Goal: Task Accomplishment & Management: Use online tool/utility

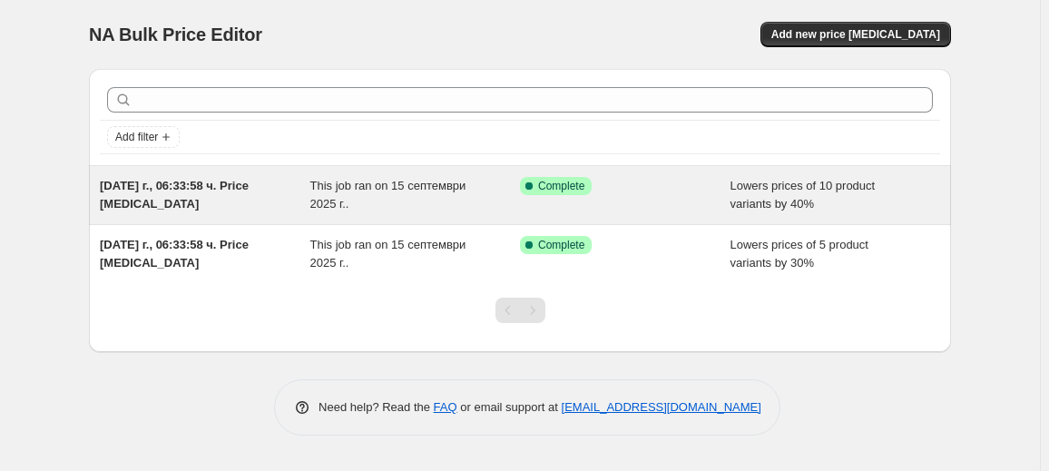
click at [266, 198] on div "[DATE] г., 06:33:58 ч. Price [MEDICAL_DATA]" at bounding box center [205, 195] width 210 height 36
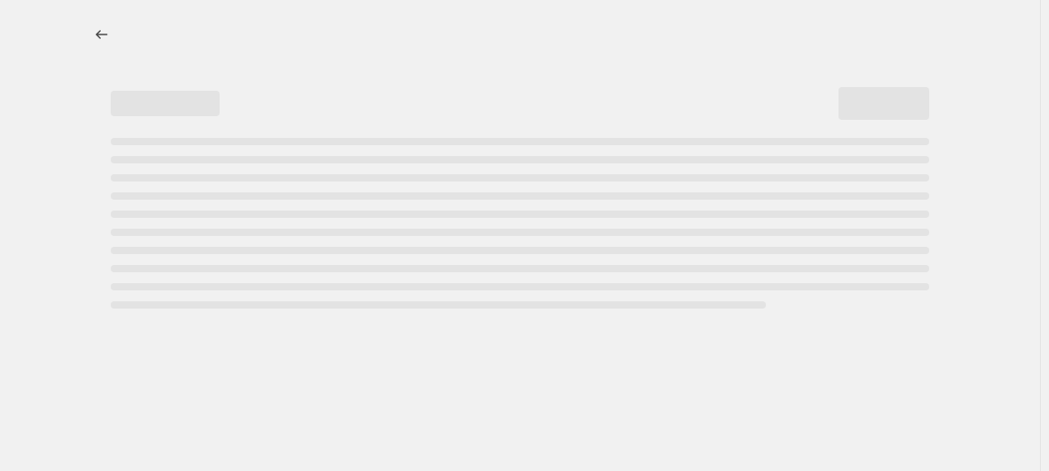
select select "percentage"
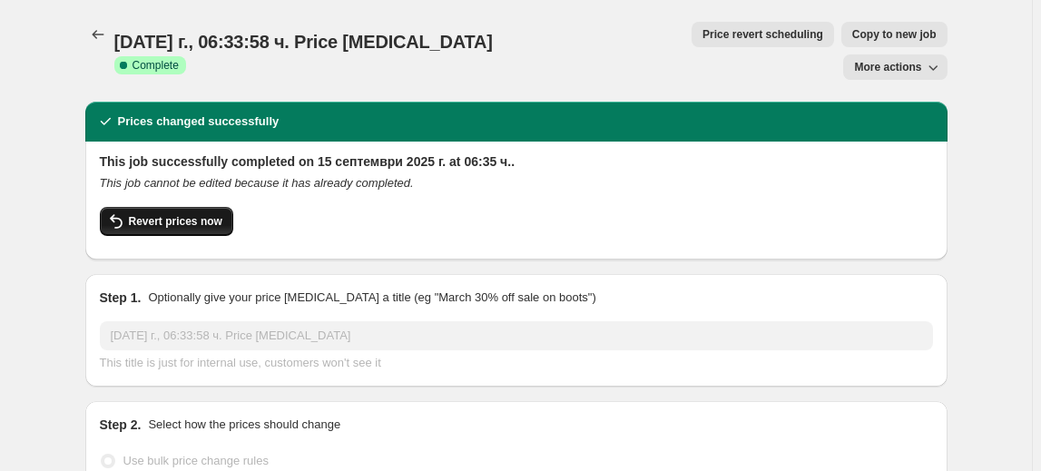
click at [193, 207] on button "Revert prices now" at bounding box center [166, 221] width 133 height 29
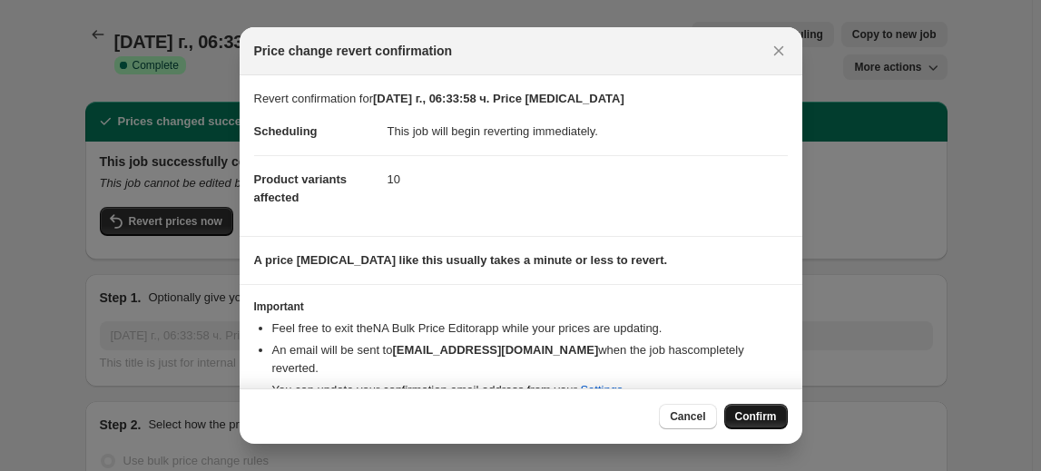
click at [752, 408] on button "Confirm" at bounding box center [756, 416] width 64 height 25
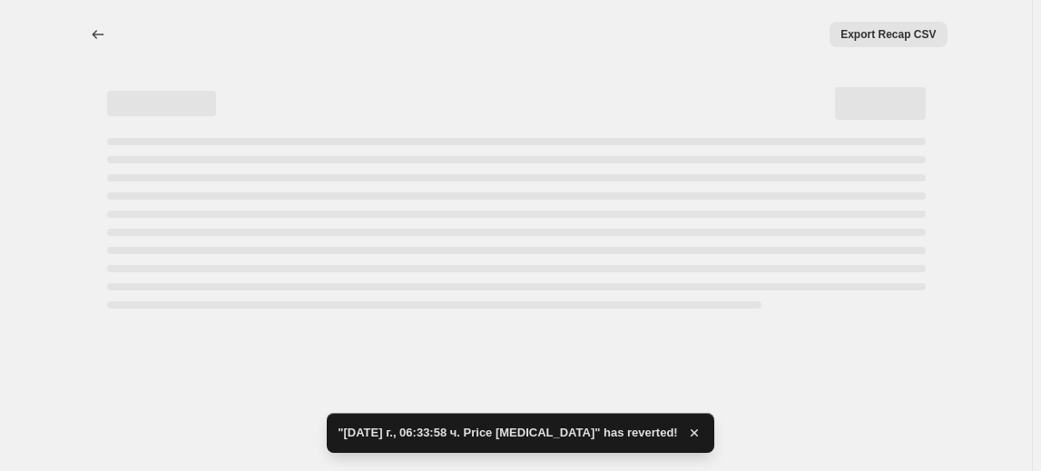
select select "percentage"
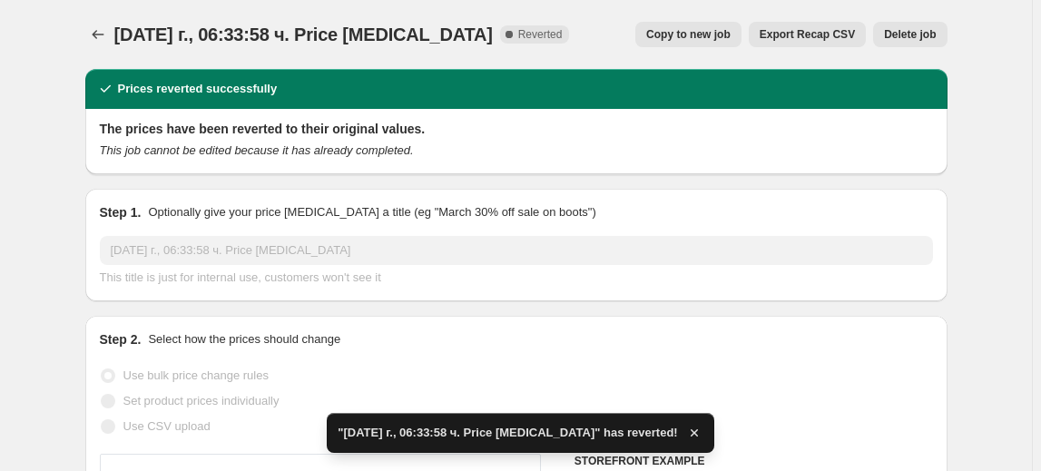
click at [919, 24] on button "Delete job" at bounding box center [909, 34] width 73 height 25
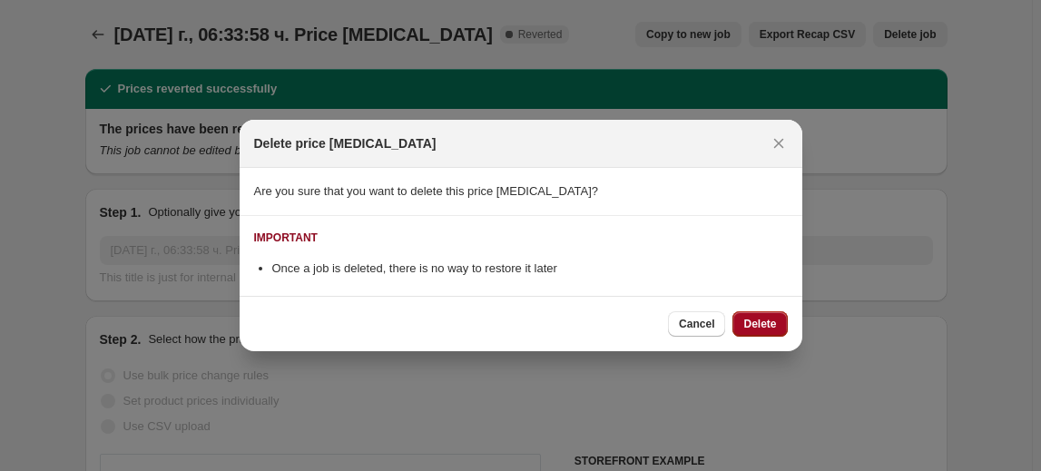
click at [773, 324] on span "Delete" at bounding box center [759, 324] width 33 height 15
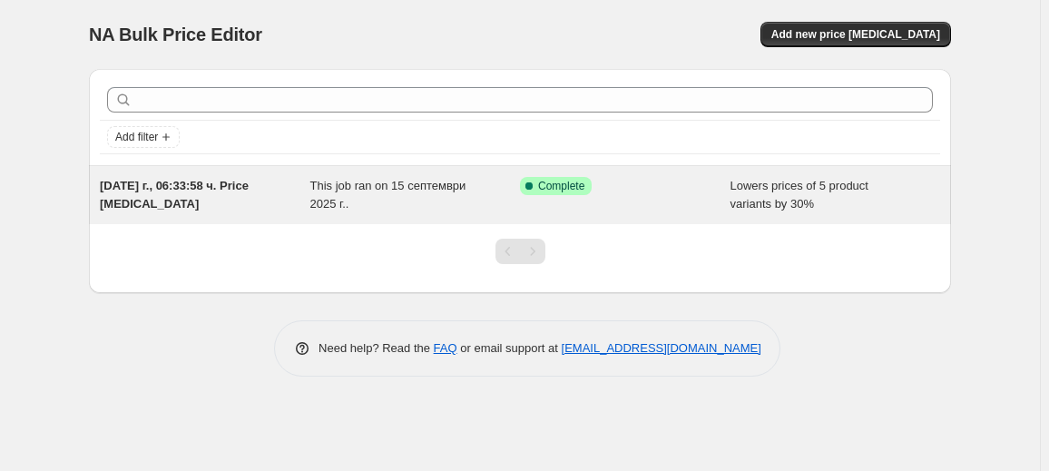
click at [428, 200] on div "This job ran on 15 септември 2025 г.." at bounding box center [415, 195] width 210 height 36
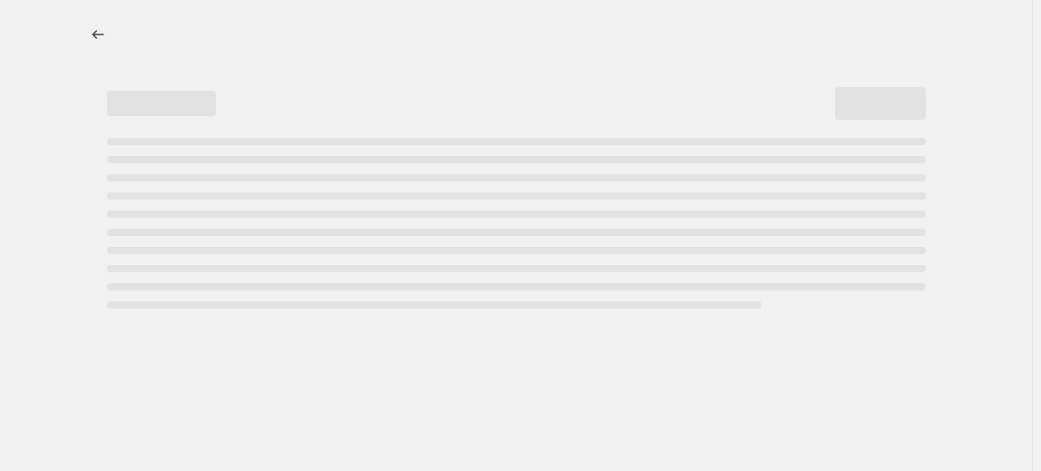
select select "percentage"
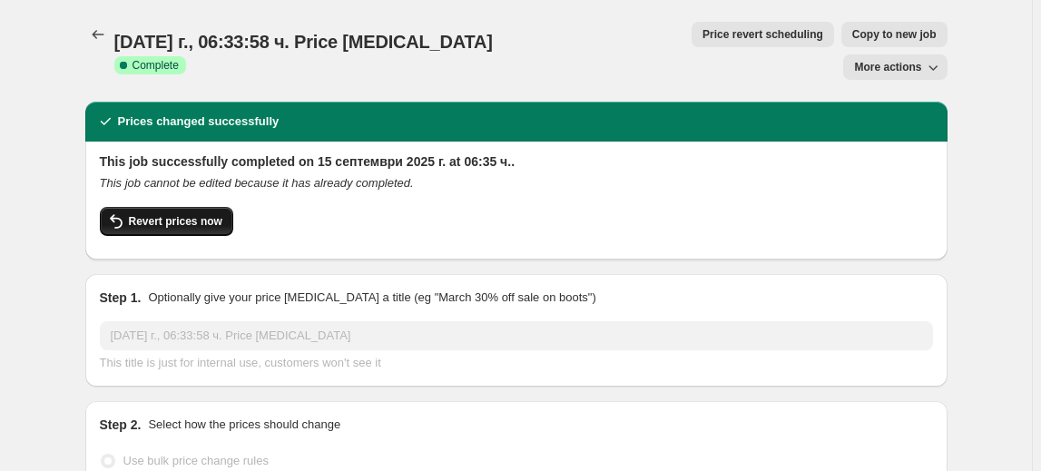
click at [177, 214] on span "Revert prices now" at bounding box center [175, 221] width 93 height 15
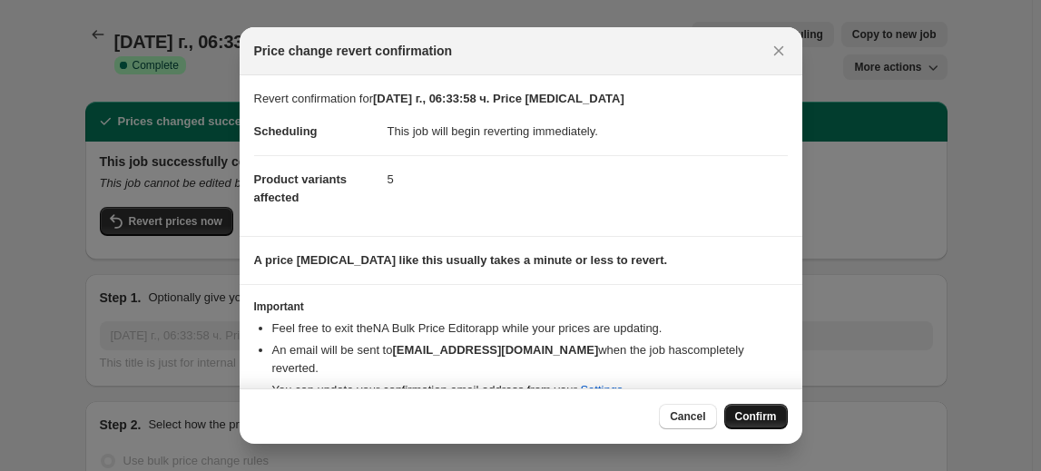
click at [775, 413] on span "Confirm" at bounding box center [756, 416] width 42 height 15
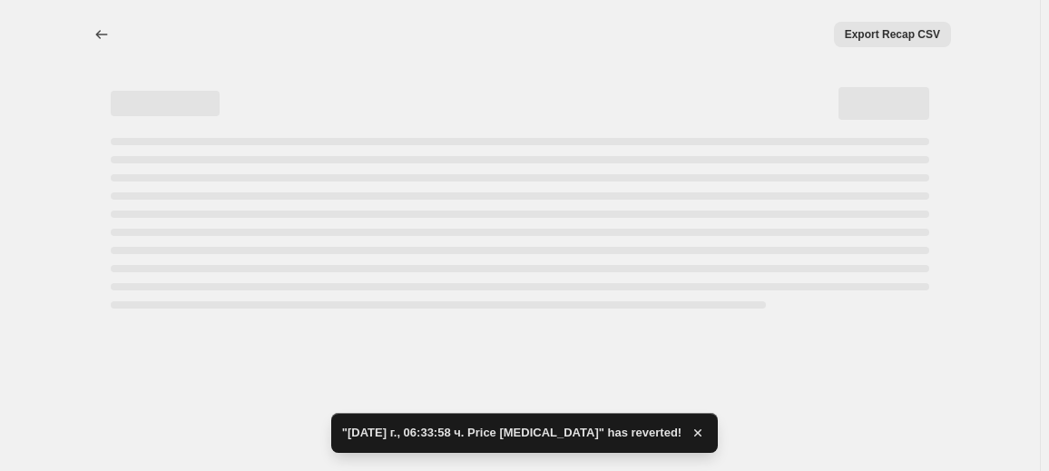
select select "percentage"
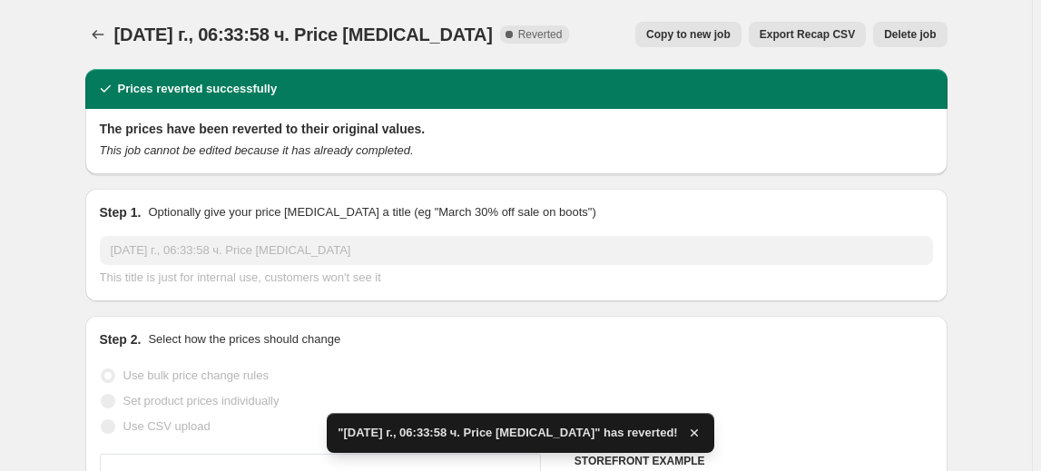
click at [907, 35] on span "Delete job" at bounding box center [910, 34] width 52 height 15
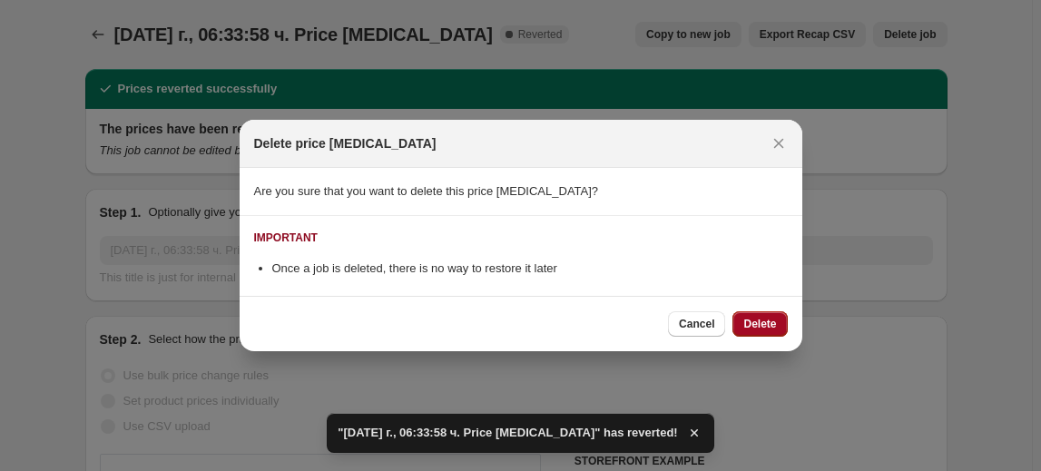
click at [757, 318] on span "Delete" at bounding box center [759, 324] width 33 height 15
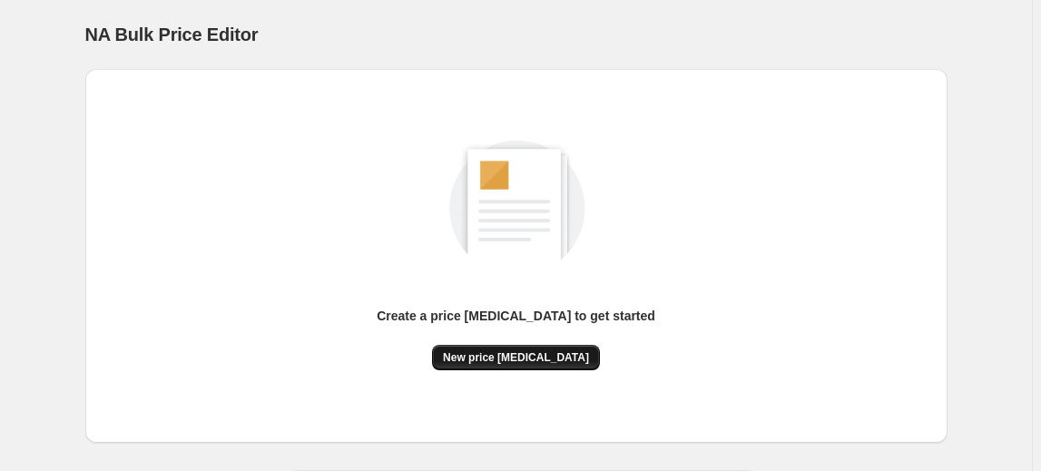
click at [546, 357] on span "New price change job" at bounding box center [516, 357] width 146 height 15
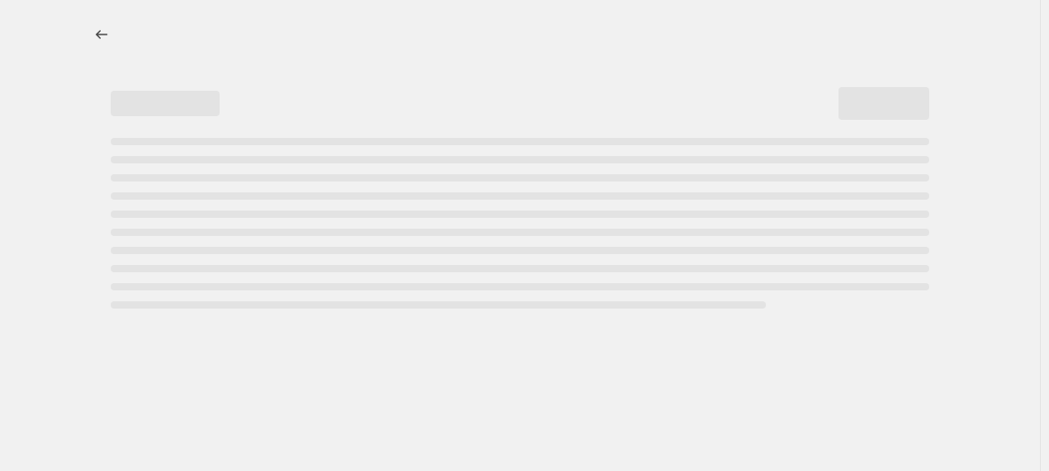
select select "percentage"
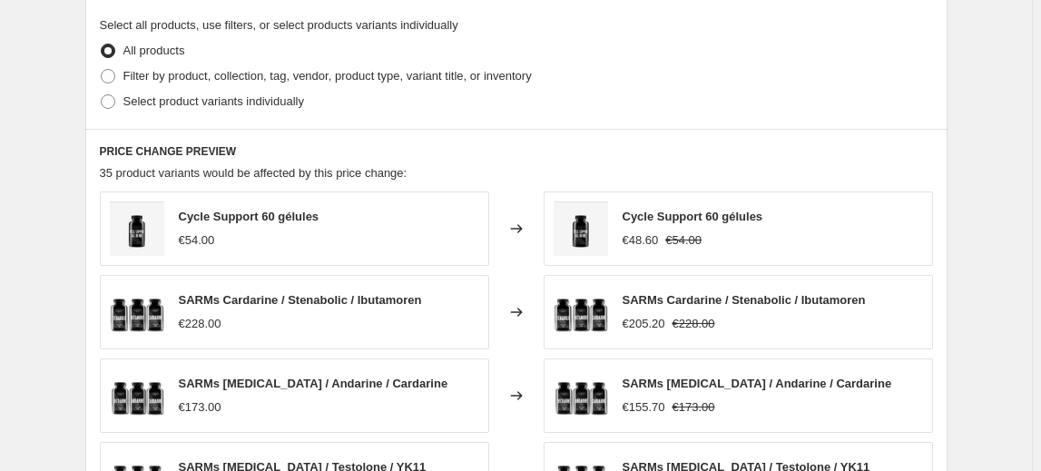
scroll to position [907, 0]
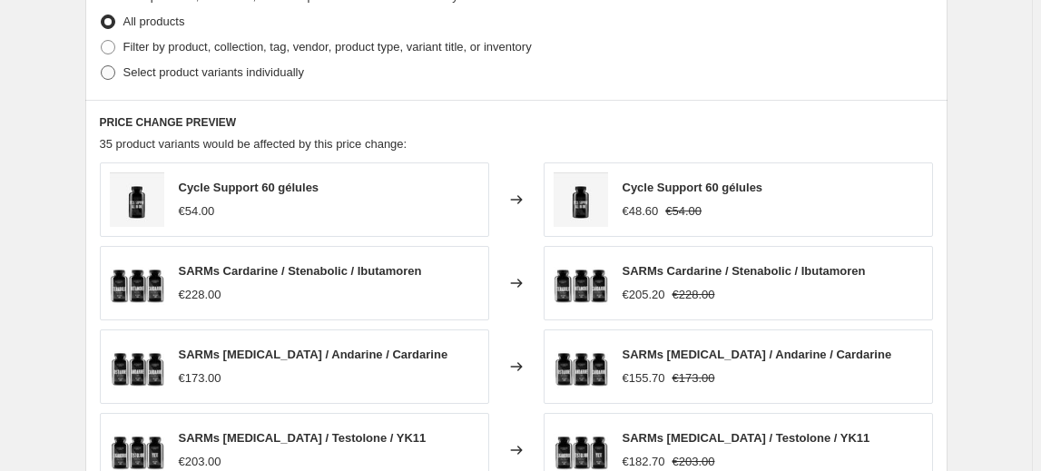
click at [259, 73] on span "Select product variants individually" at bounding box center [213, 72] width 181 height 14
click at [102, 66] on input "Select product variants individually" at bounding box center [101, 65] width 1 height 1
radio input "true"
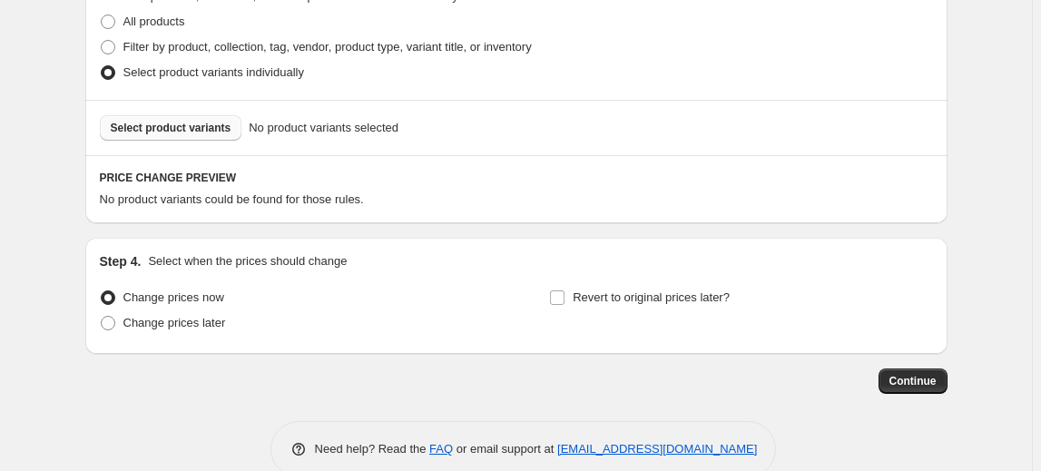
click at [215, 123] on span "Select product variants" at bounding box center [171, 128] width 121 height 15
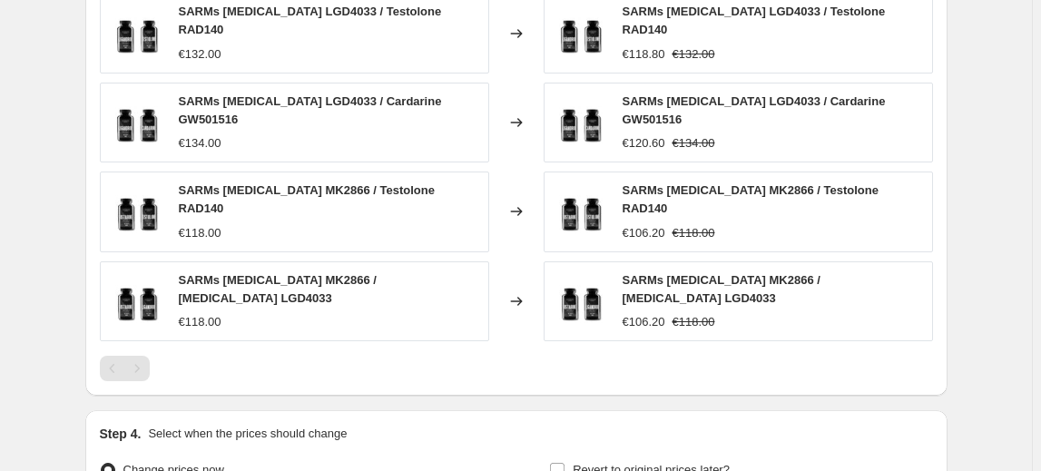
scroll to position [1319, 0]
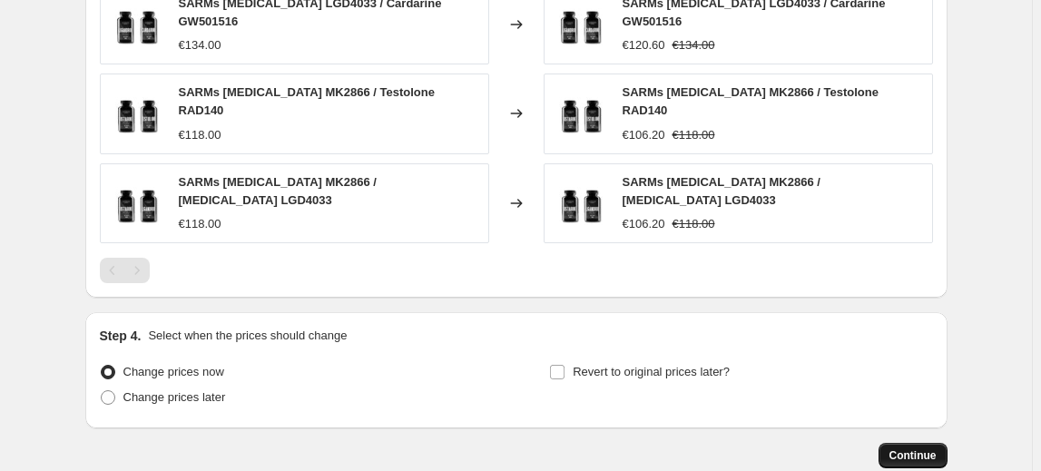
click at [927, 443] on button "Continue" at bounding box center [912, 455] width 69 height 25
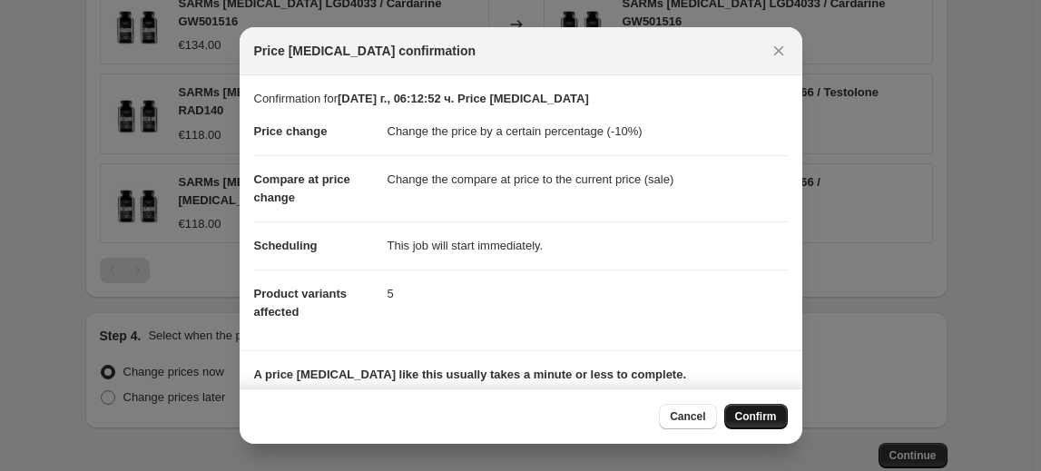
click at [757, 419] on span "Confirm" at bounding box center [756, 416] width 42 height 15
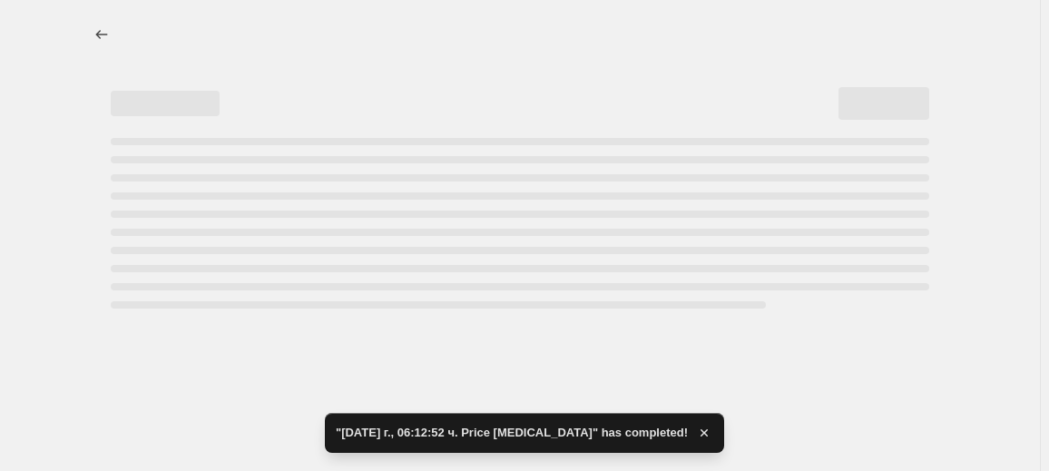
select select "percentage"
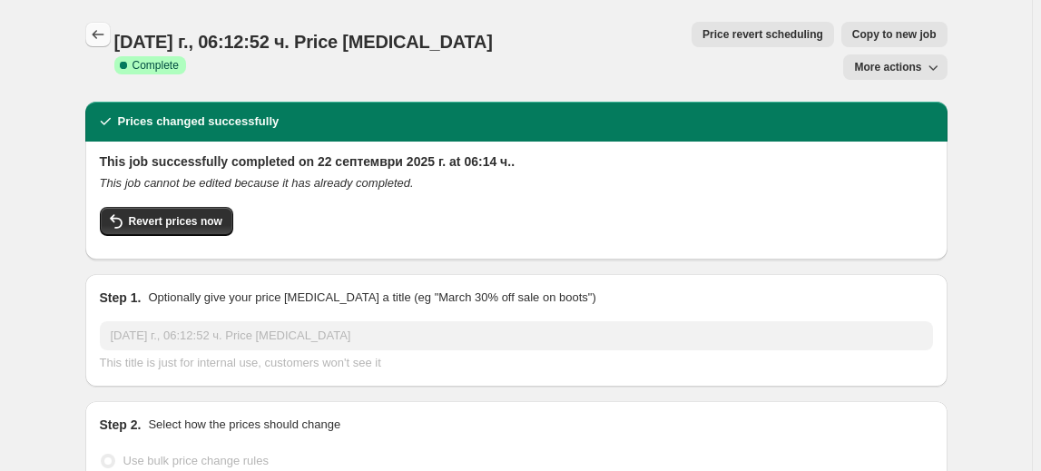
click at [95, 27] on icon "Price change jobs" at bounding box center [98, 34] width 18 height 18
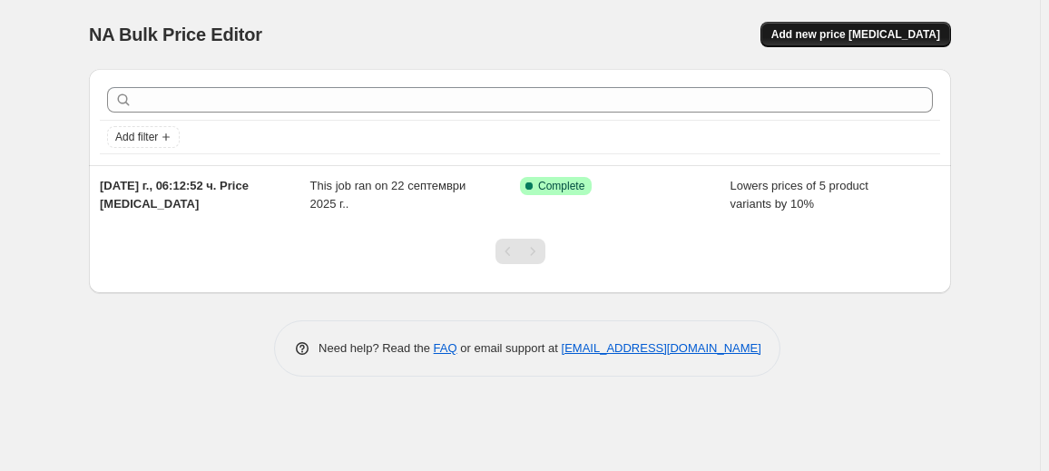
click at [839, 35] on span "Add new price change job" at bounding box center [855, 34] width 169 height 15
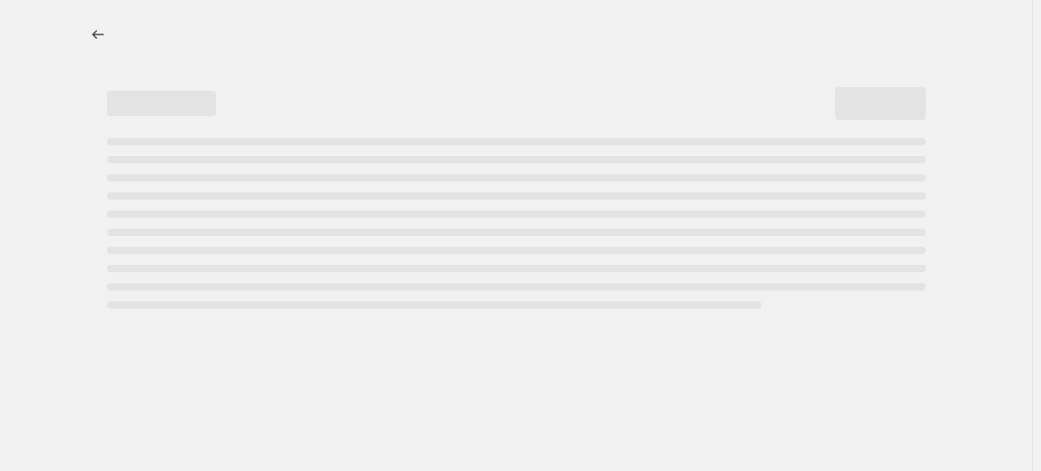
select select "percentage"
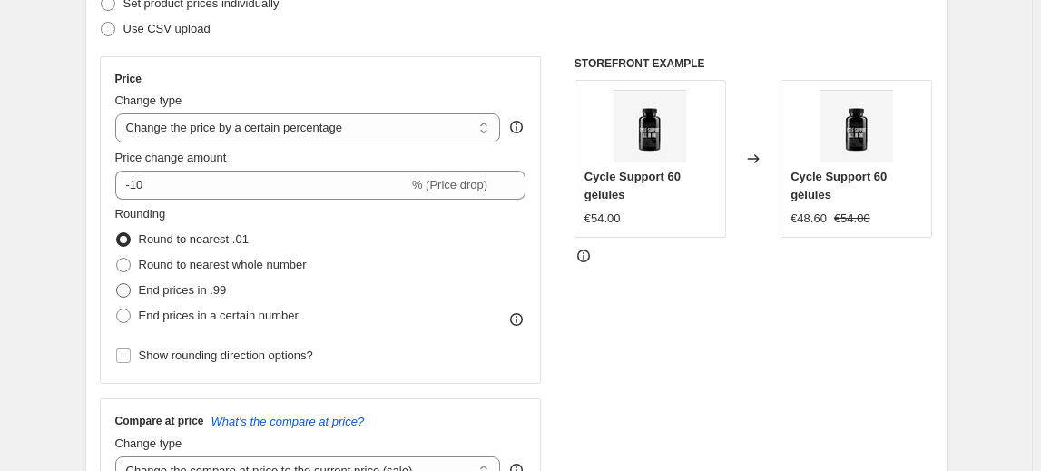
scroll to position [329, 0]
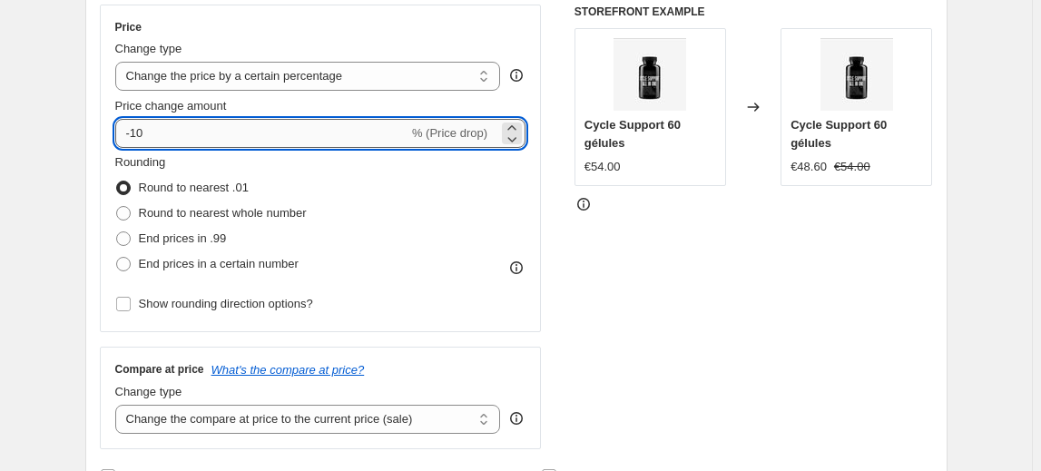
click at [136, 125] on input "-10" at bounding box center [261, 133] width 293 height 29
click at [138, 128] on input "-10" at bounding box center [261, 133] width 293 height 29
type input "-20"
click at [201, 158] on fieldset "Rounding Round to nearest .01 Round to nearest whole number End prices in .99 E…" at bounding box center [210, 214] width 191 height 123
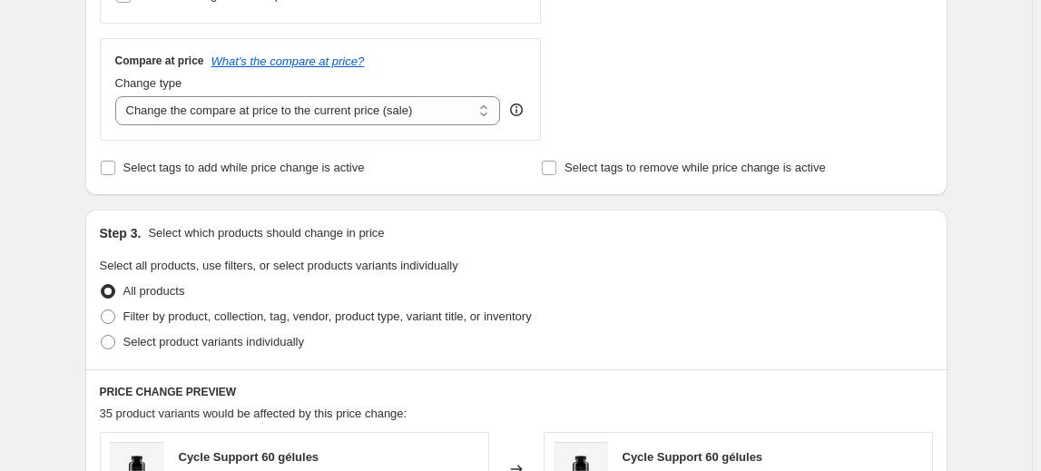
scroll to position [660, 0]
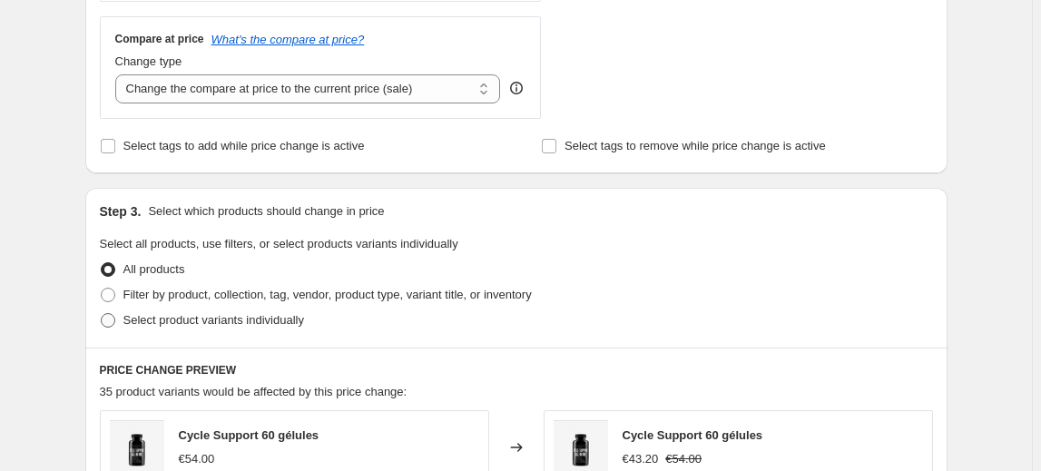
click at [194, 308] on label "Select product variants individually" at bounding box center [202, 320] width 204 height 25
click at [102, 313] on input "Select product variants individually" at bounding box center [101, 313] width 1 height 1
radio input "true"
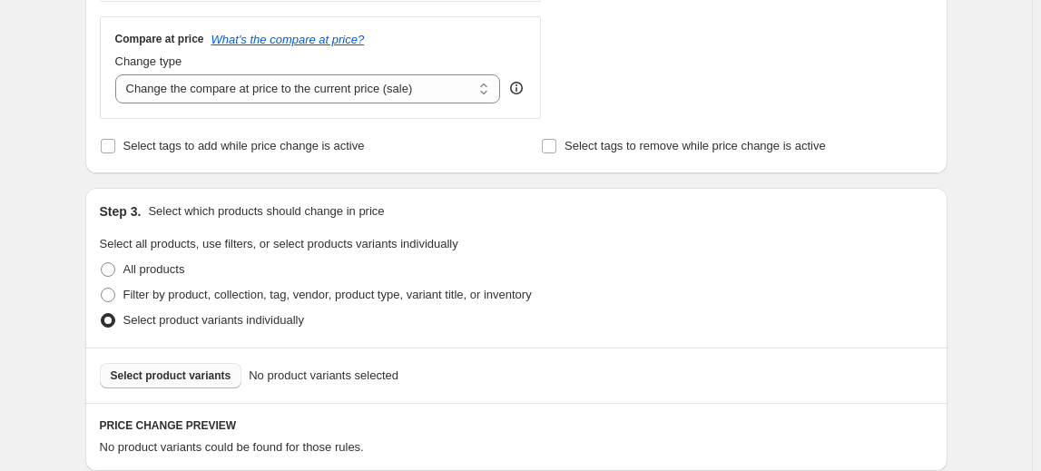
click at [176, 365] on button "Select product variants" at bounding box center [171, 375] width 142 height 25
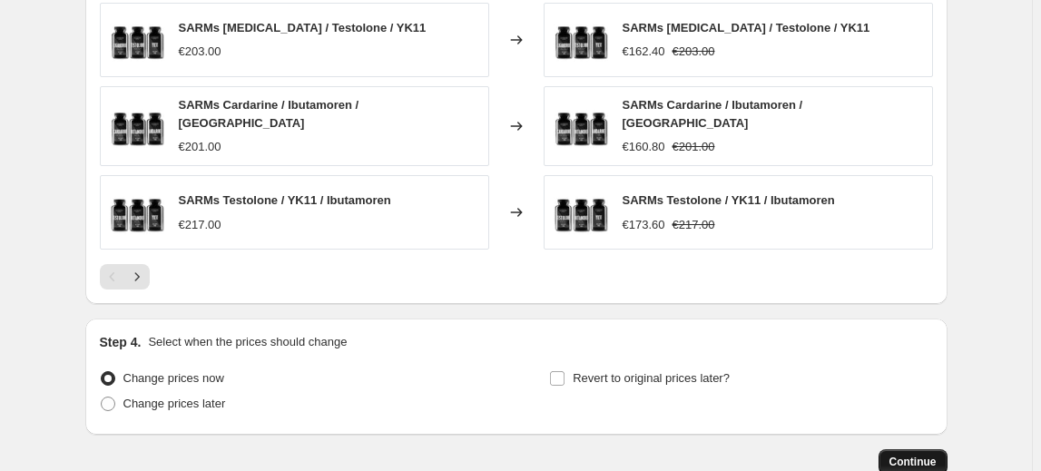
scroll to position [1394, 0]
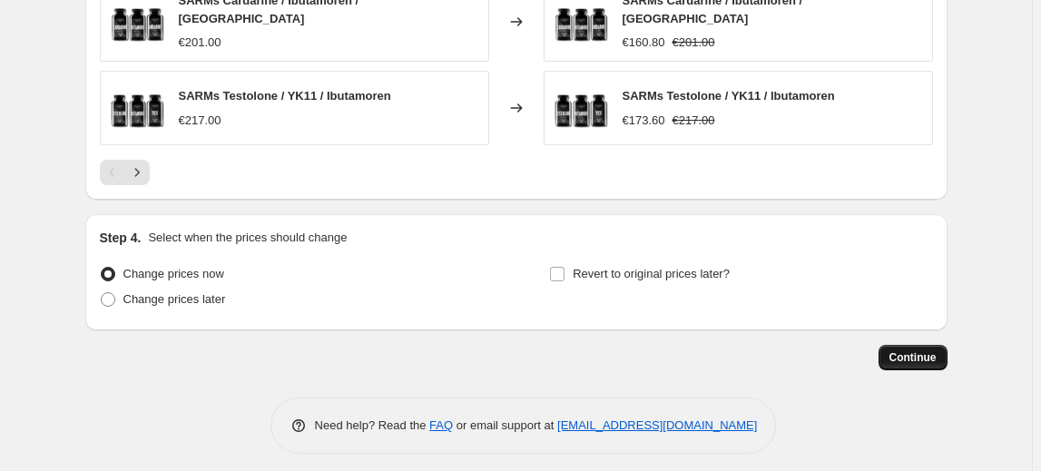
click at [909, 350] on span "Continue" at bounding box center [912, 357] width 47 height 15
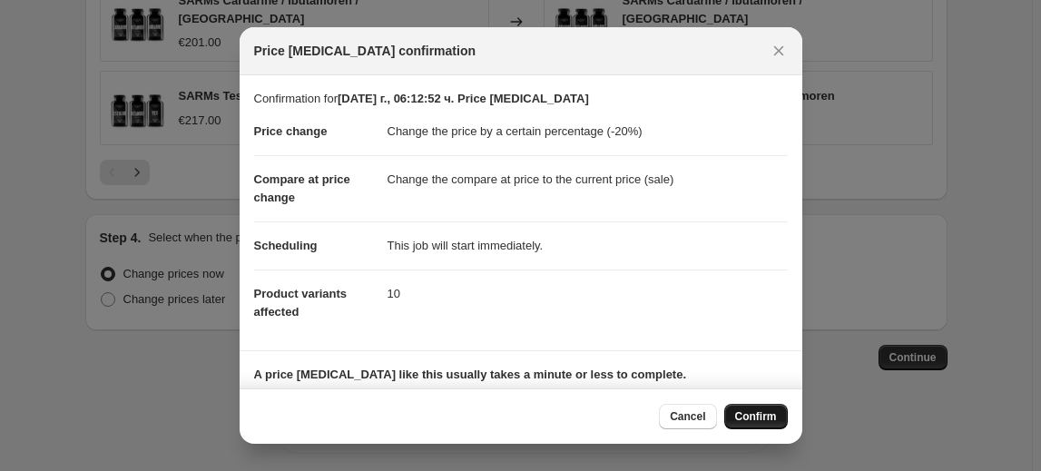
click at [748, 413] on span "Confirm" at bounding box center [756, 416] width 42 height 15
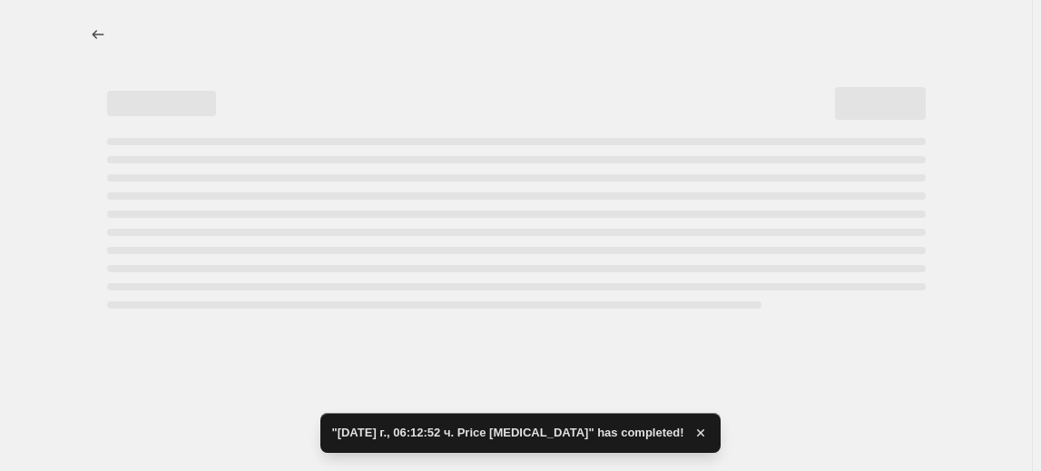
select select "percentage"
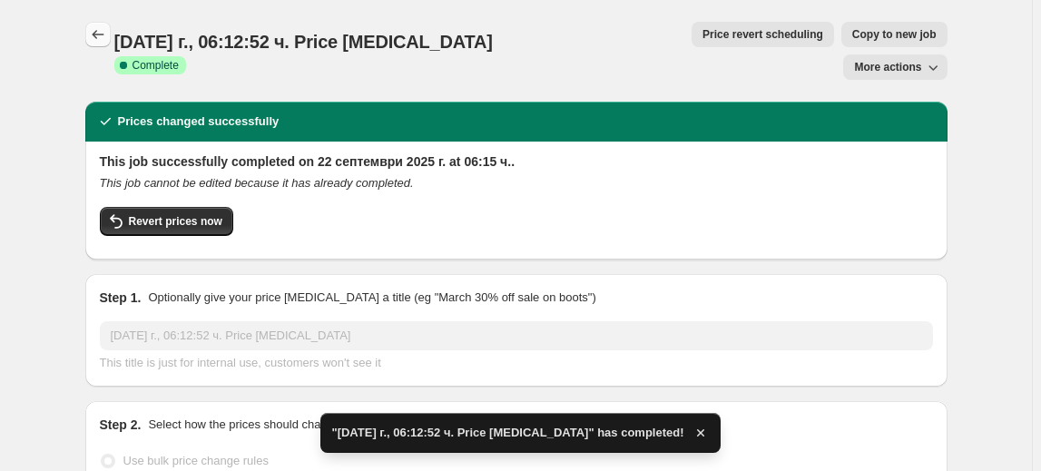
click at [103, 34] on icon "Price change jobs" at bounding box center [98, 34] width 12 height 9
